Goal: Information Seeking & Learning: Learn about a topic

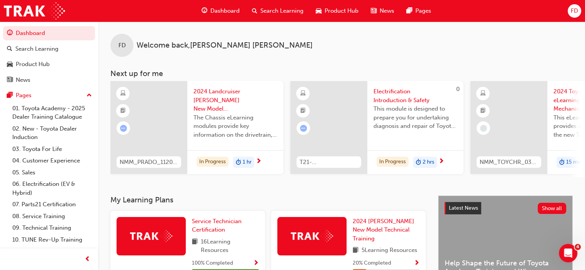
click at [570, 12] on span "FD" at bounding box center [573, 11] width 7 height 9
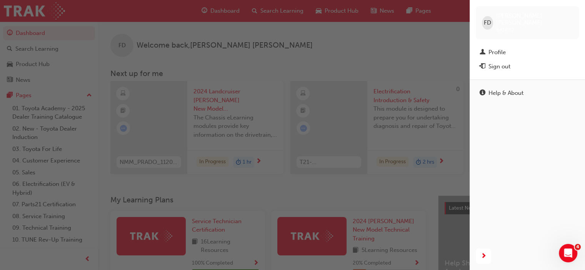
click at [437, 32] on div "button" at bounding box center [234, 135] width 469 height 270
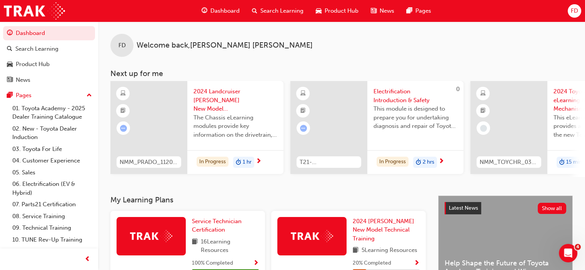
click at [208, 13] on div "Dashboard" at bounding box center [220, 11] width 50 height 16
click at [216, 8] on span "Dashboard" at bounding box center [224, 11] width 29 height 9
click at [215, 10] on span "Dashboard" at bounding box center [224, 11] width 29 height 9
click at [229, 12] on span "Dashboard" at bounding box center [224, 11] width 29 height 9
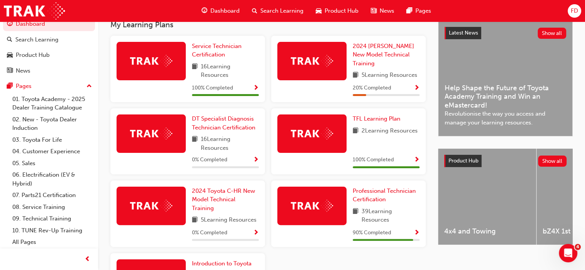
scroll to position [175, 0]
click at [415, 234] on span "Show Progress" at bounding box center [417, 233] width 6 height 7
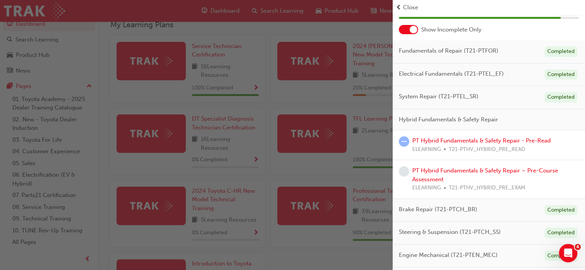
scroll to position [38, 0]
click at [473, 141] on link "PT Hybrid Fundamentals & Safety Repair - Pre-Read" at bounding box center [481, 139] width 138 height 7
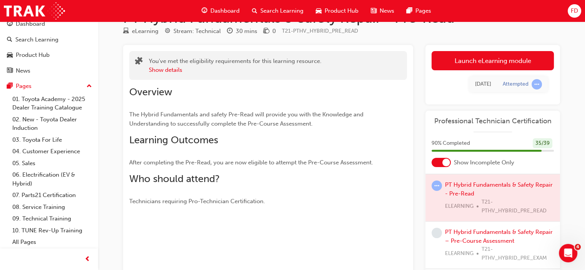
scroll to position [25, 0]
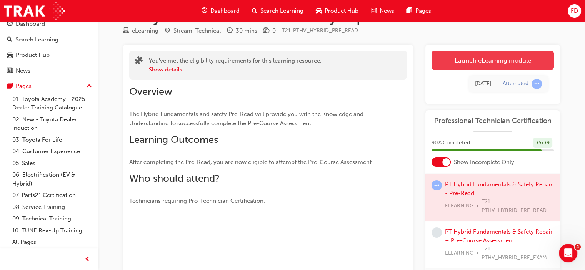
click at [452, 61] on link "Launch eLearning module" at bounding box center [492, 60] width 122 height 19
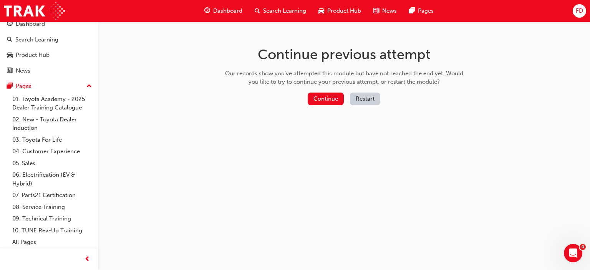
click at [361, 93] on button "Restart" at bounding box center [365, 99] width 30 height 13
